Goal: Navigation & Orientation: Find specific page/section

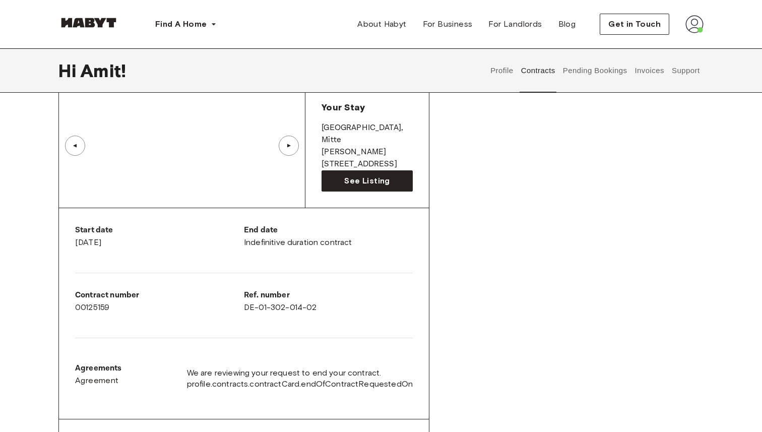
scroll to position [610, 0]
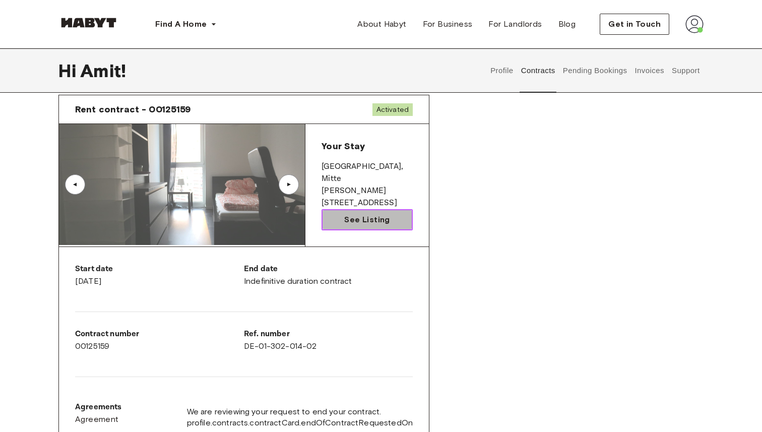
click at [359, 225] on link "See Listing" at bounding box center [366, 219] width 91 height 21
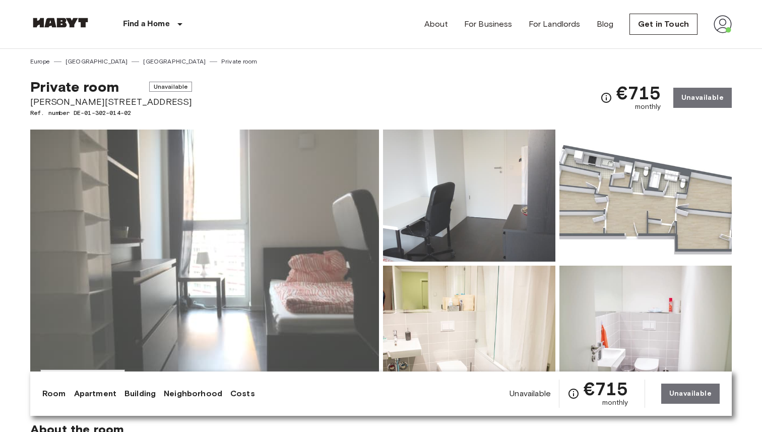
click at [303, 255] on img at bounding box center [204, 263] width 349 height 268
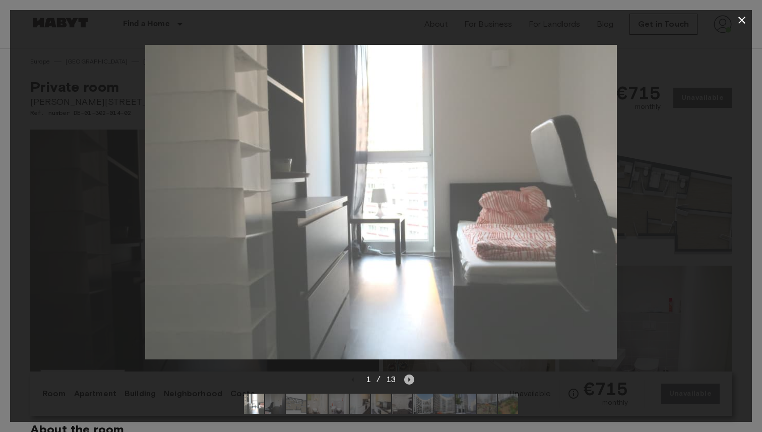
click at [407, 380] on icon "Next image" at bounding box center [409, 379] width 10 height 10
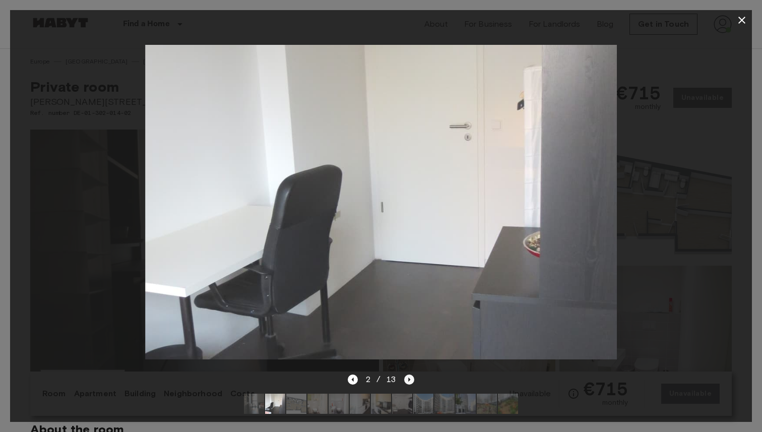
click at [407, 380] on icon "Next image" at bounding box center [409, 379] width 10 height 10
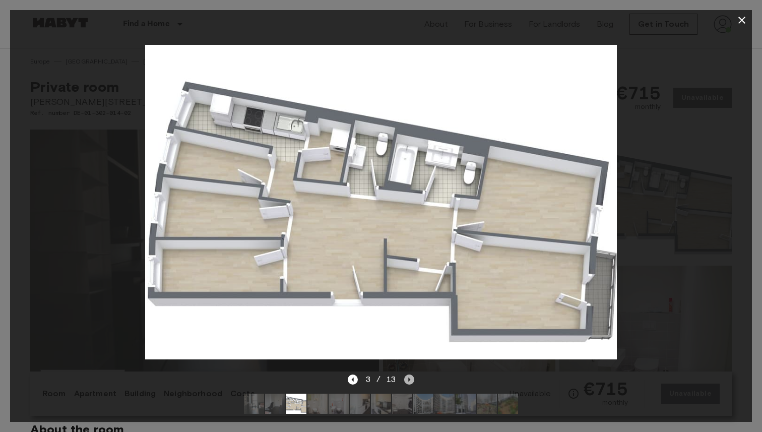
click at [407, 380] on icon "Next image" at bounding box center [409, 379] width 10 height 10
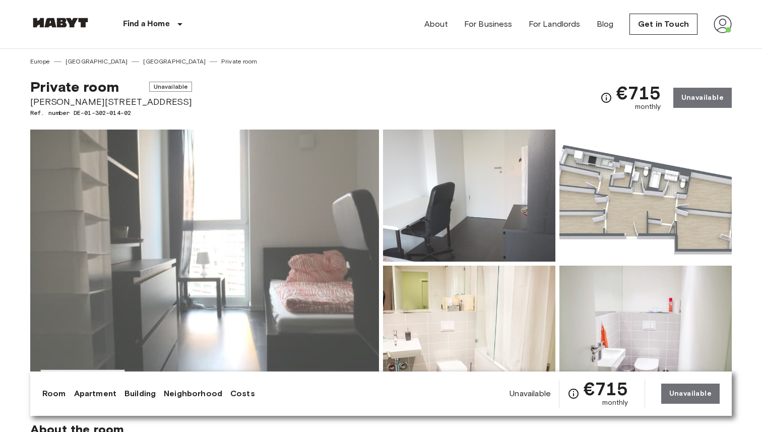
click at [302, 68] on div "Private room Unavailable Bernhard-Weiß-Straße 1-3 Ref. number DE-01-302-014-02 …" at bounding box center [380, 91] width 701 height 51
click at [384, 61] on div "Europe Germany Berlin Private room" at bounding box center [380, 57] width 701 height 17
click at [395, 43] on div "Find a Home Europe Amsterdam Berlin Brussels Cologne Dusseldorf Frankfurt Graz …" at bounding box center [380, 24] width 701 height 48
